Goal: Ask a question

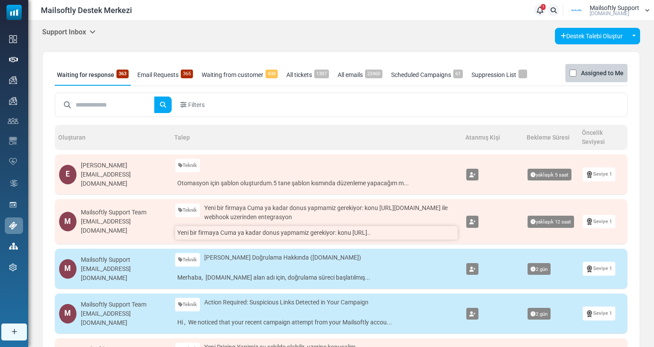
click at [278, 236] on link "Yeni bir firmaya Cuma ya kadar donus yapmamiz gerekiyor: konu [URL].." at bounding box center [316, 232] width 282 height 13
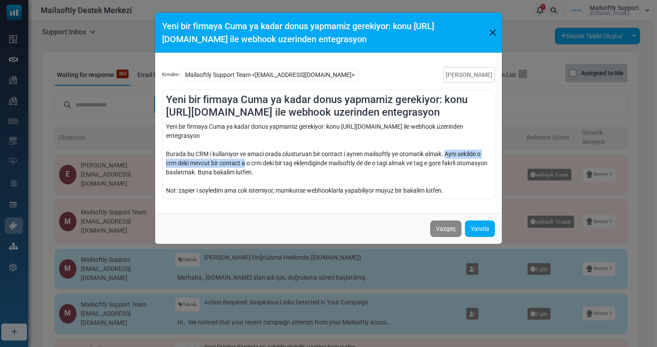
drag, startPoint x: 417, startPoint y: 157, endPoint x: 246, endPoint y: 165, distance: 171.3
click at [246, 165] on div "Yeni bir firmaya Cuma ya kadar donus yapmamiz gerekiyor: konu [URL][DOMAIN_NAME…" at bounding box center [328, 158] width 325 height 73
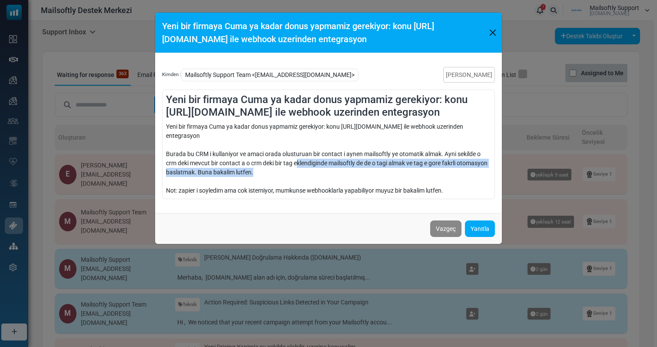
drag, startPoint x: 297, startPoint y: 174, endPoint x: 298, endPoint y: 166, distance: 8.4
click at [298, 166] on div "Yeni bir firmaya Cuma ya kadar donus yapmamiz gerekiyor: konu [URL][DOMAIN_NAME…" at bounding box center [328, 158] width 325 height 73
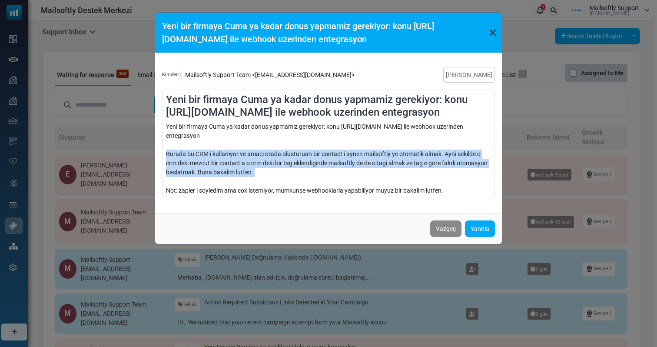
drag, startPoint x: 299, startPoint y: 179, endPoint x: 302, endPoint y: 169, distance: 11.0
click at [302, 169] on div "Yeni bir firmaya Cuma ya kadar donus yapmamiz gerekiyor: konu [URL][DOMAIN_NAME…" at bounding box center [328, 158] width 325 height 73
click at [301, 170] on div "Yeni bir firmaya Cuma ya kadar donus yapmamiz gerekiyor: konu [URL][DOMAIN_NAME…" at bounding box center [328, 158] width 325 height 73
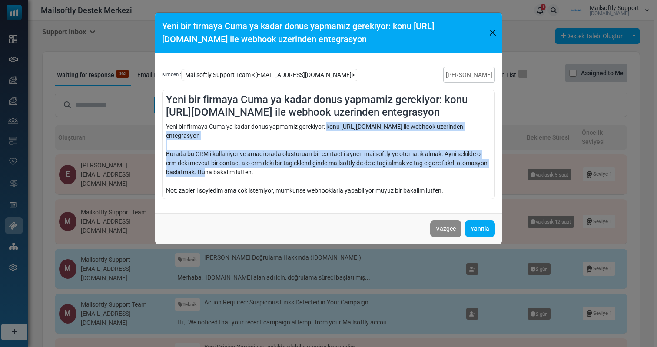
drag, startPoint x: 328, startPoint y: 125, endPoint x: 236, endPoint y: 169, distance: 101.2
click at [236, 169] on div "Yeni bir firmaya Cuma ya kadar donus yapmamiz gerekiyor: konu [URL][DOMAIN_NAME…" at bounding box center [328, 158] width 325 height 73
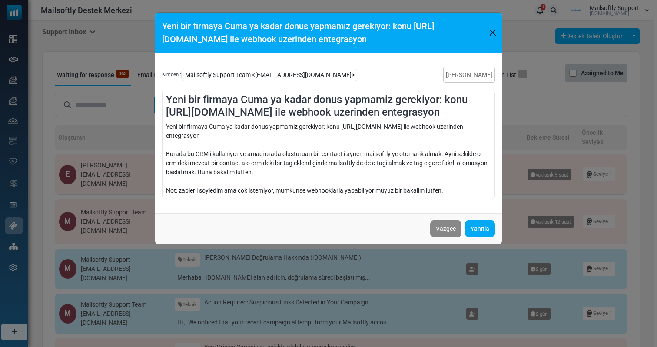
click at [222, 171] on div "Yeni bir firmaya Cuma ya kadar donus yapmamiz gerekiyor: konu [URL][DOMAIN_NAME…" at bounding box center [328, 158] width 325 height 73
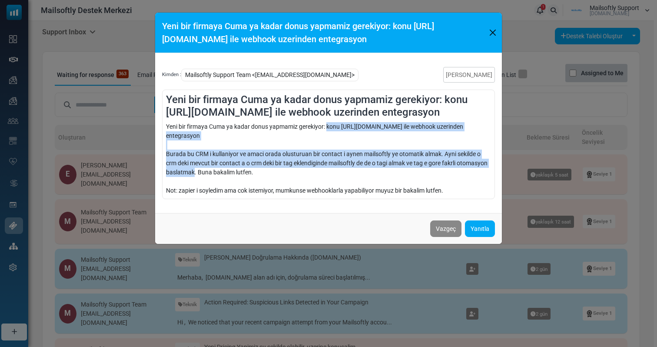
drag, startPoint x: 226, startPoint y: 172, endPoint x: 326, endPoint y: 124, distance: 110.9
click at [326, 124] on div "Yeni bir firmaya Cuma ya kadar donus yapmamiz gerekiyor: konu [URL][DOMAIN_NAME…" at bounding box center [328, 158] width 325 height 73
copy div "konu [URL][DOMAIN_NAME] ile webhook uzerinden entegrasyon Burada bu CRM i kulla…"
